Goal: Task Accomplishment & Management: Manage account settings

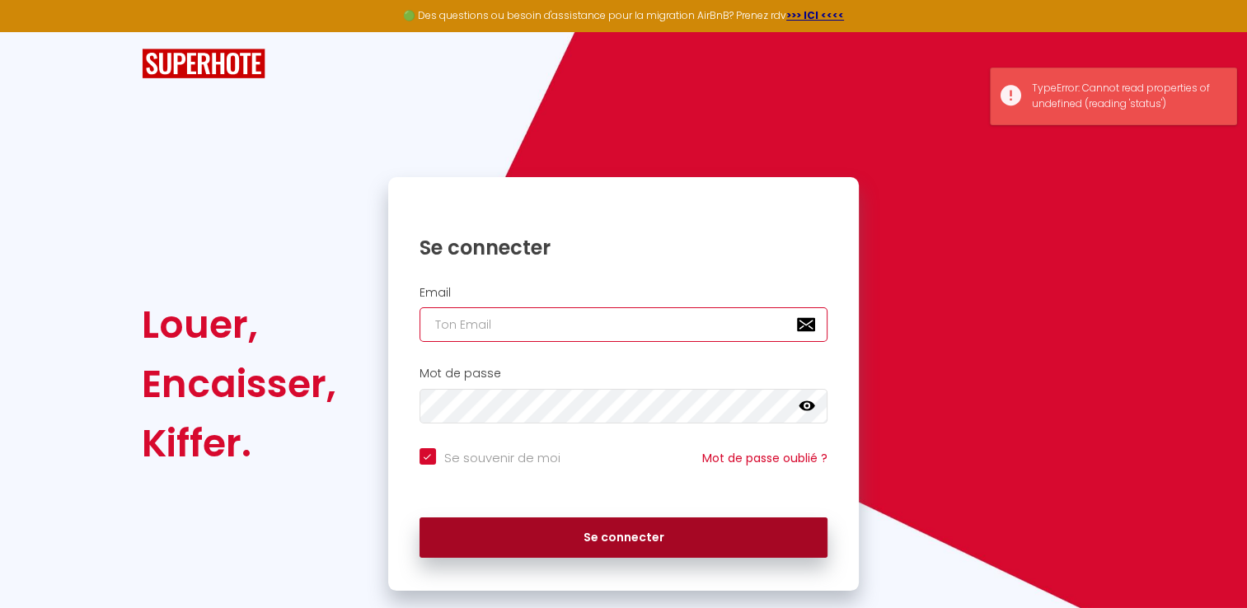
type input "[DOMAIN_NAME][EMAIL_ADDRESS][DOMAIN_NAME]"
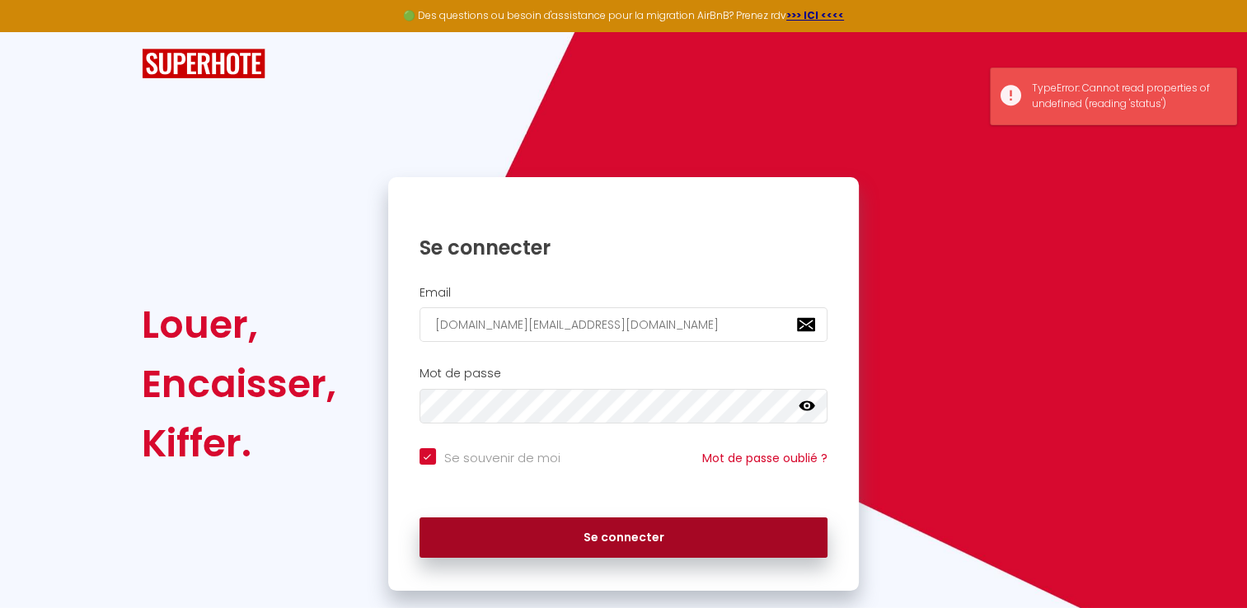
click at [607, 533] on button "Se connecter" at bounding box center [623, 538] width 409 height 41
checkbox input "true"
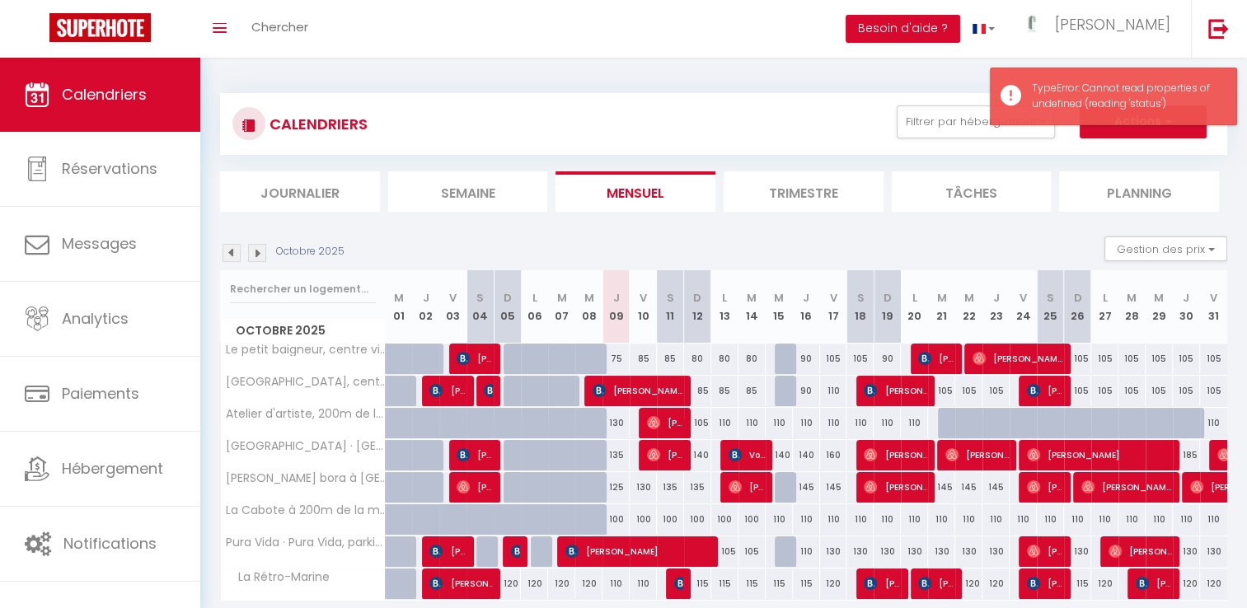
scroll to position [58, 0]
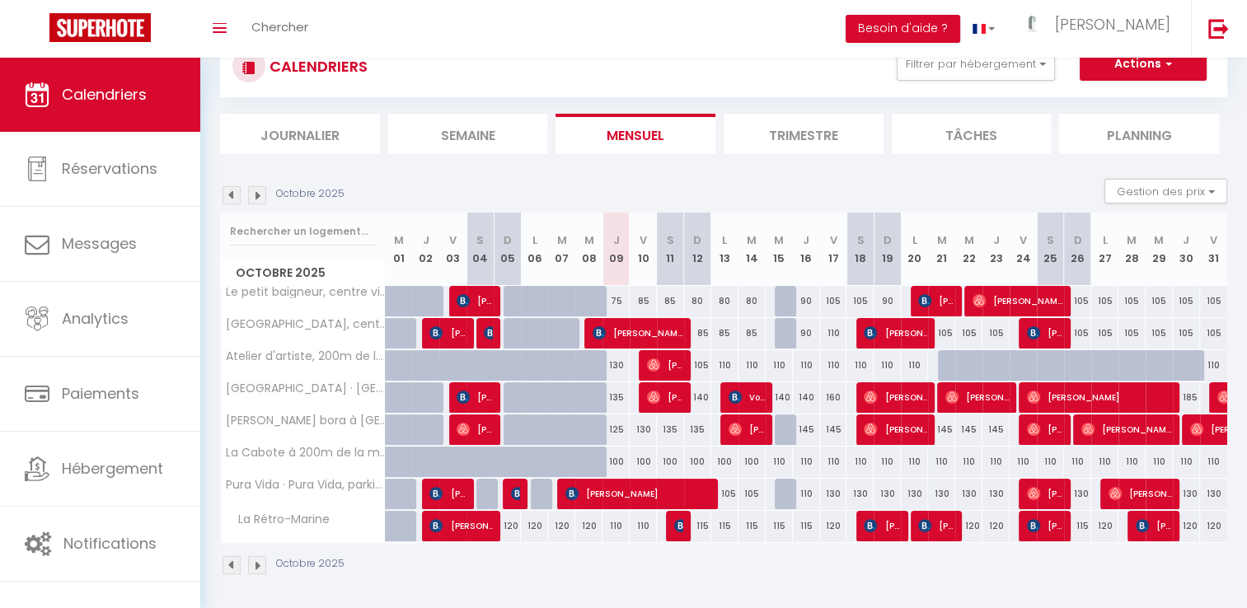
click at [807, 142] on li "Trimestre" at bounding box center [804, 134] width 160 height 40
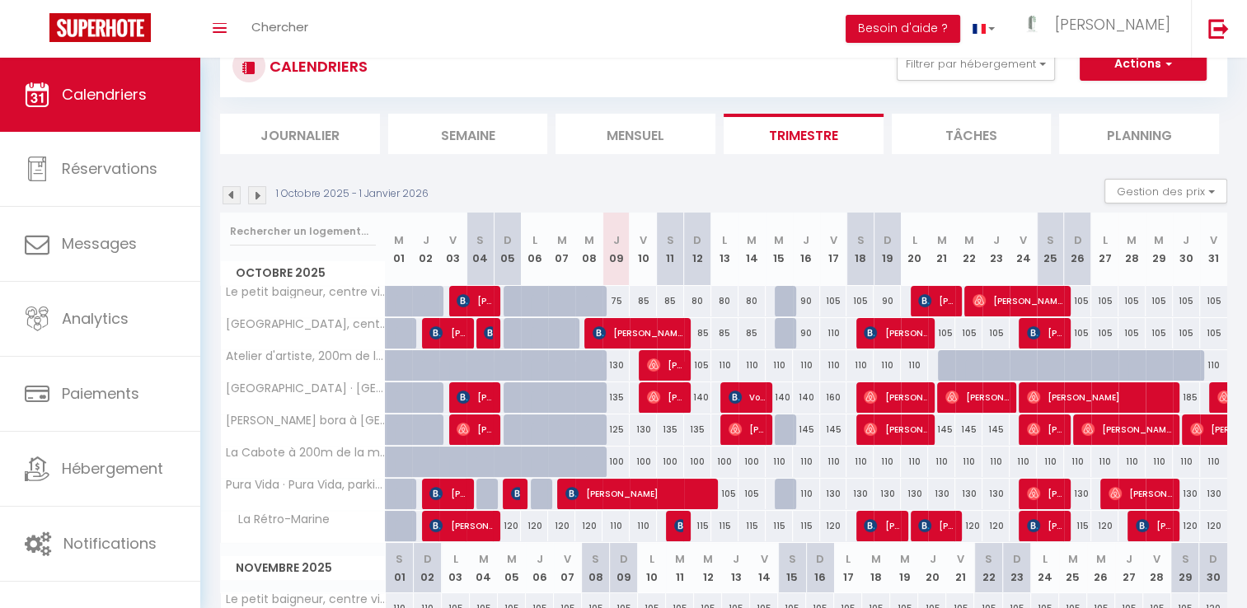
click at [640, 302] on div "85" at bounding box center [643, 301] width 27 height 30
type input "85"
type input "Ven 10 Octobre 2025"
type input "[DATE]"
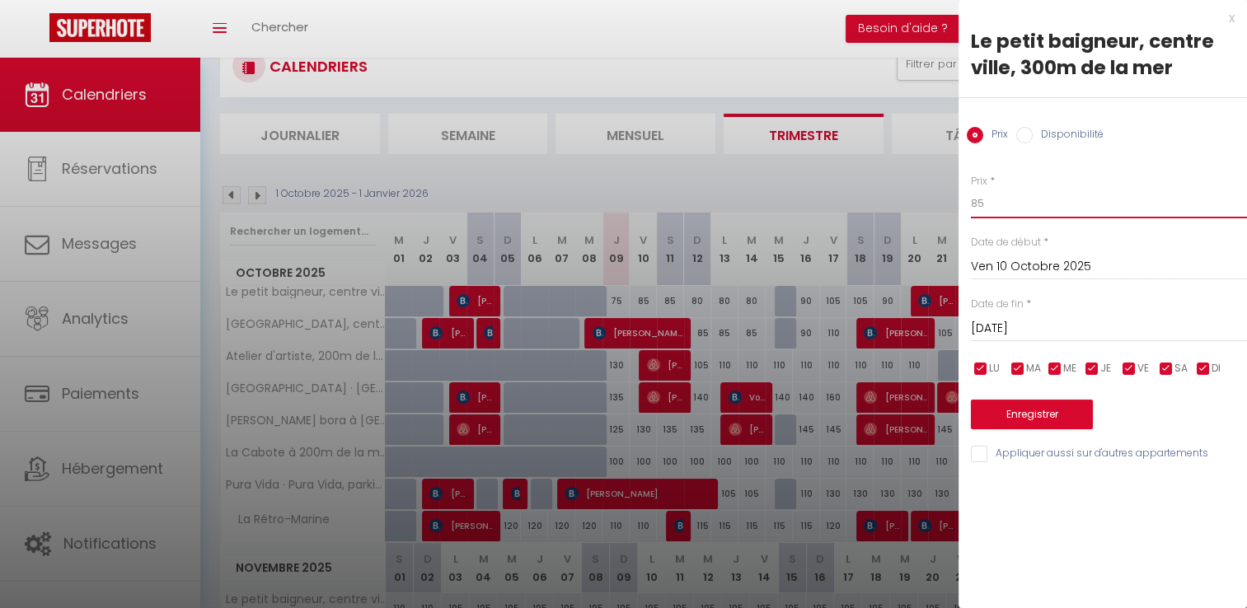
click at [1009, 195] on input "85" at bounding box center [1109, 204] width 276 height 30
type input "80"
click at [1042, 411] on button "Enregistrer" at bounding box center [1032, 415] width 122 height 30
